Goal: Navigation & Orientation: Go to known website

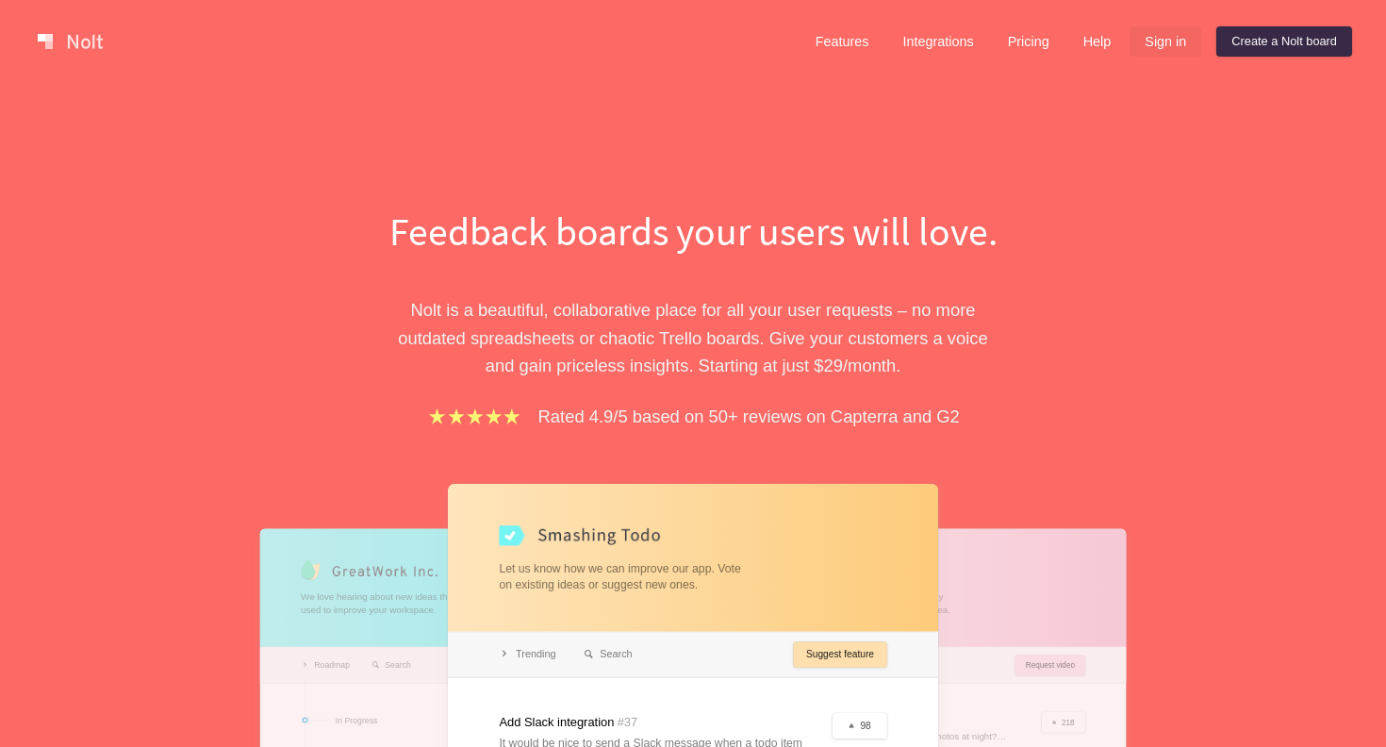
click at [1158, 33] on link "Sign in" at bounding box center [1166, 41] width 72 height 30
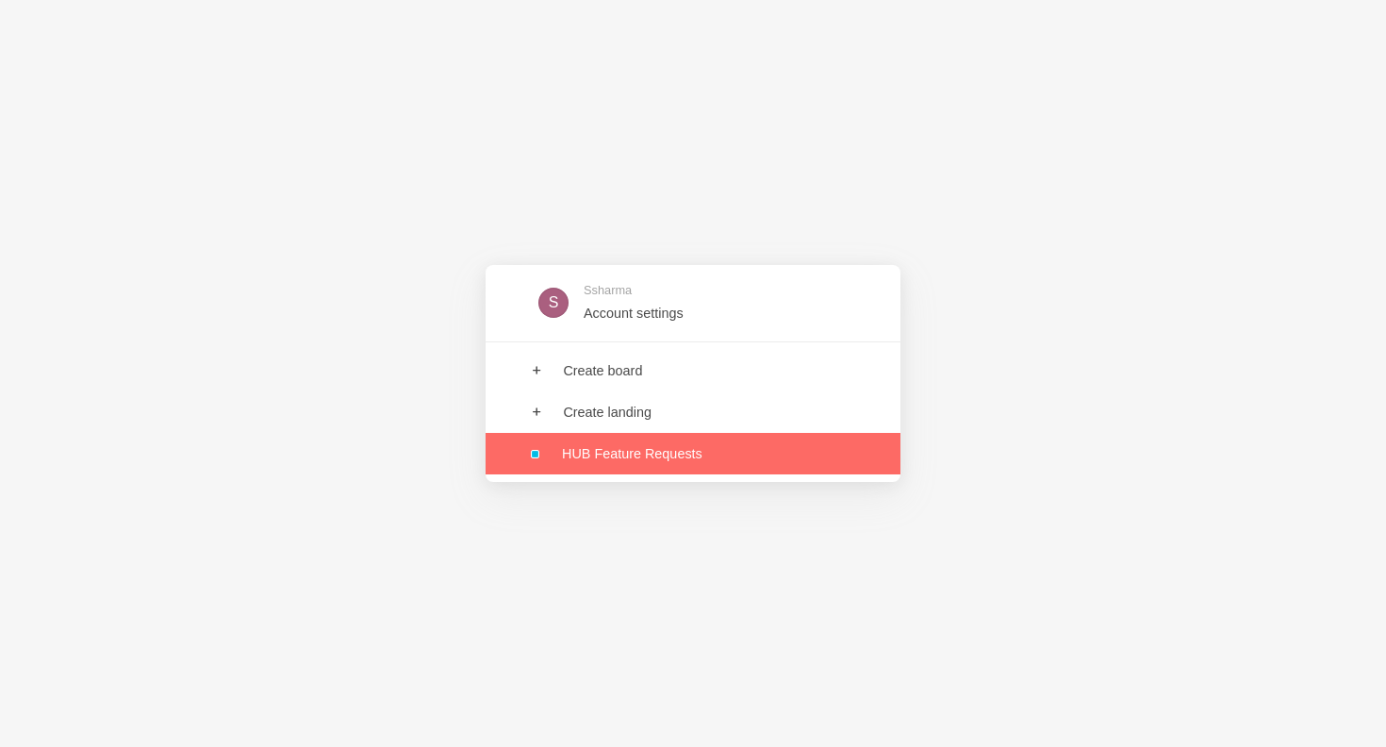
click at [634, 457] on link at bounding box center [693, 453] width 415 height 41
